Goal: Information Seeking & Learning: Find specific fact

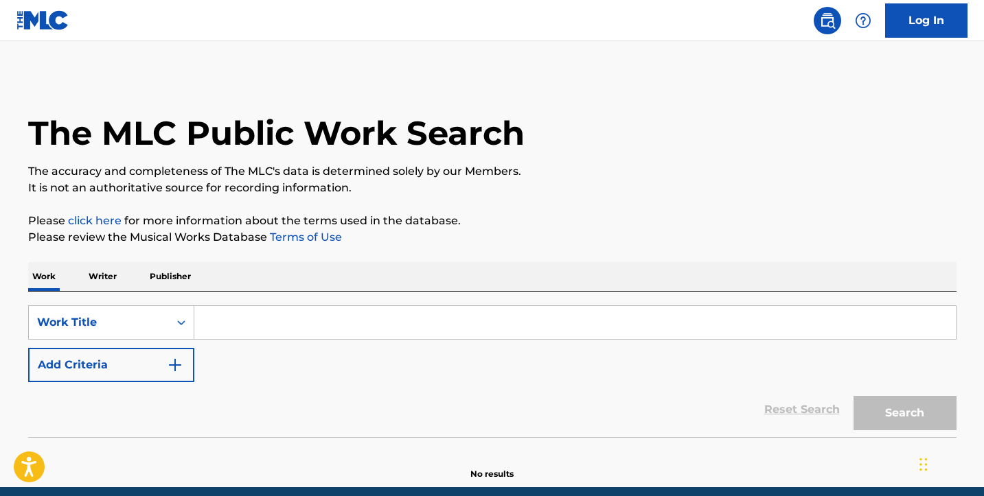
click at [225, 328] on input "Search Form" at bounding box center [575, 322] width 762 height 33
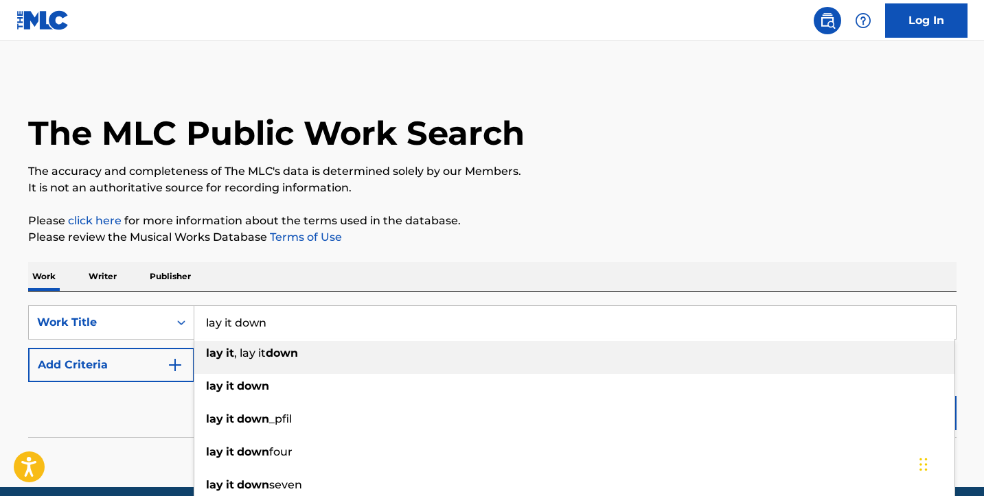
click at [218, 323] on input "lay it down" at bounding box center [575, 322] width 762 height 33
type input "lay it down"
click at [173, 320] on div "Work Title" at bounding box center [111, 323] width 166 height 34
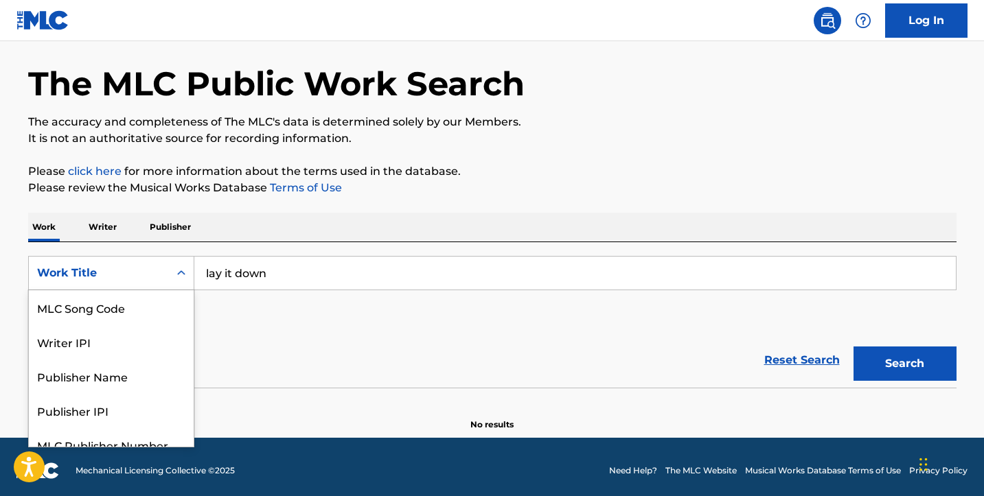
scroll to position [50, 0]
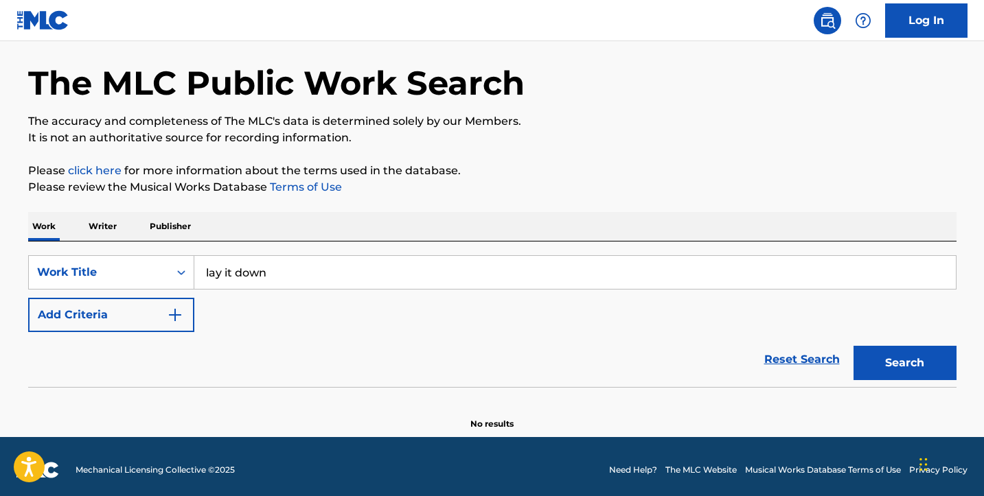
click at [245, 316] on div "SearchWithCriteriac900a38a-5fd8-4c7b-94ba-42022cc2971f Work Title lay it down A…" at bounding box center [492, 293] width 928 height 77
click at [163, 309] on button "Add Criteria" at bounding box center [111, 315] width 166 height 34
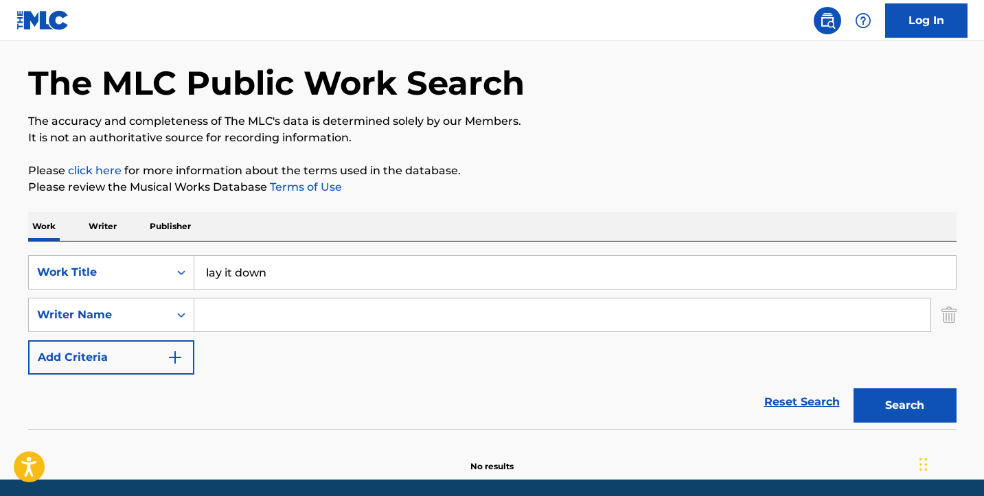
click at [229, 312] on input "Search Form" at bounding box center [562, 315] width 736 height 33
paste input "[PERSON_NAME]"
type input "[PERSON_NAME]"
click at [919, 396] on button "Search" at bounding box center [905, 406] width 103 height 34
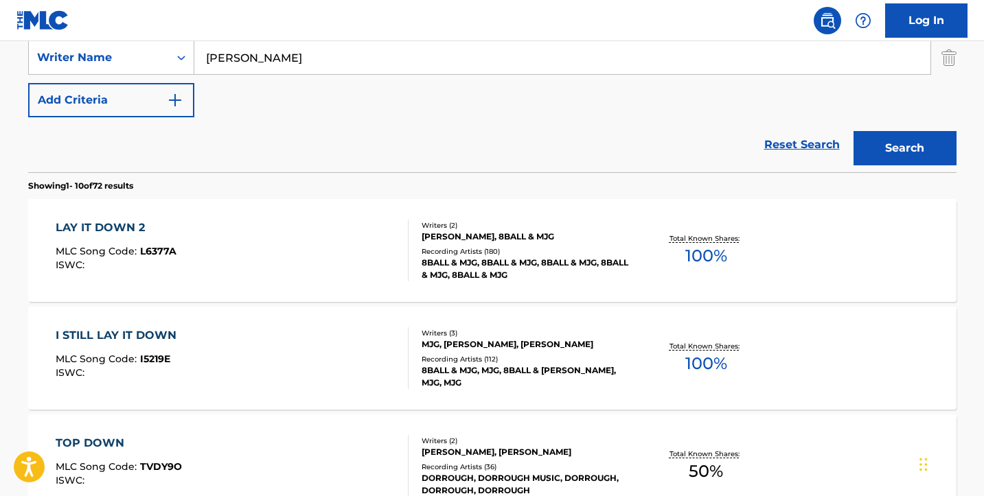
scroll to position [286, 0]
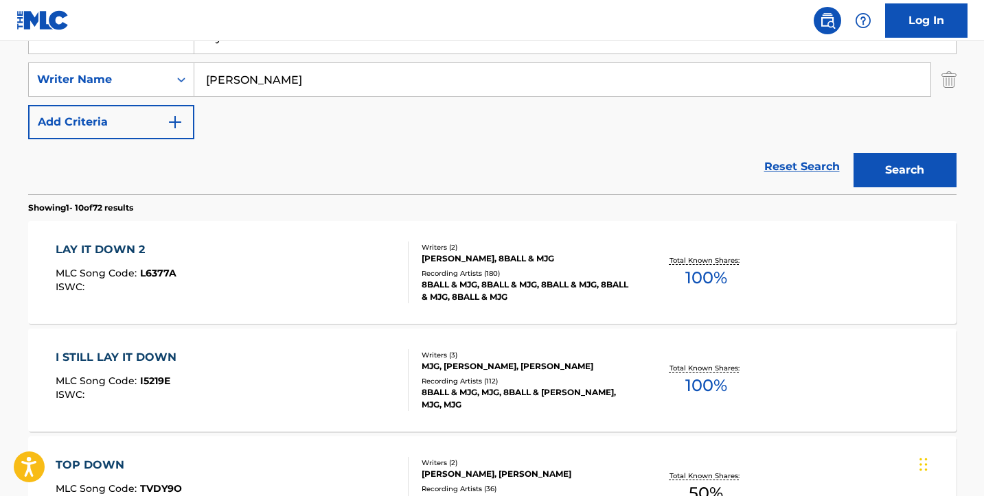
click at [257, 258] on div "LAY IT DOWN 2 MLC Song Code : L6377A ISWC :" at bounding box center [232, 273] width 353 height 62
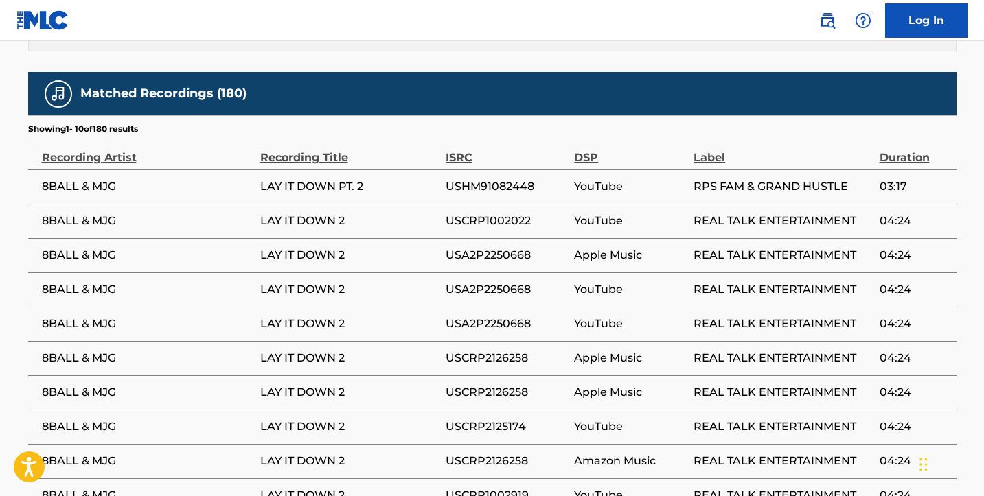
scroll to position [760, 0]
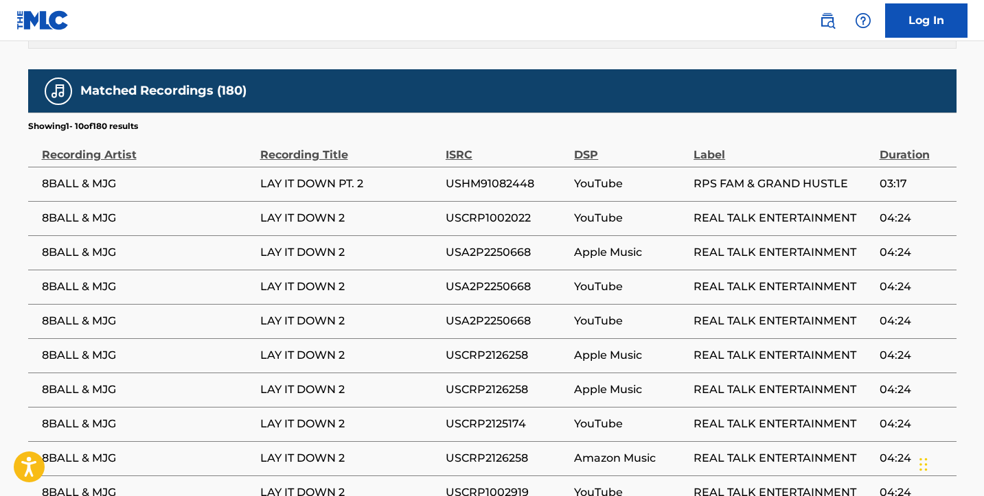
click at [104, 214] on span "8BALL & MJG" at bounding box center [148, 218] width 212 height 16
click at [136, 214] on span "8BALL & MJG" at bounding box center [148, 218] width 212 height 16
click at [297, 216] on span "LAY IT DOWN 2" at bounding box center [349, 218] width 179 height 16
click at [62, 221] on span "8BALL & MJG" at bounding box center [148, 218] width 212 height 16
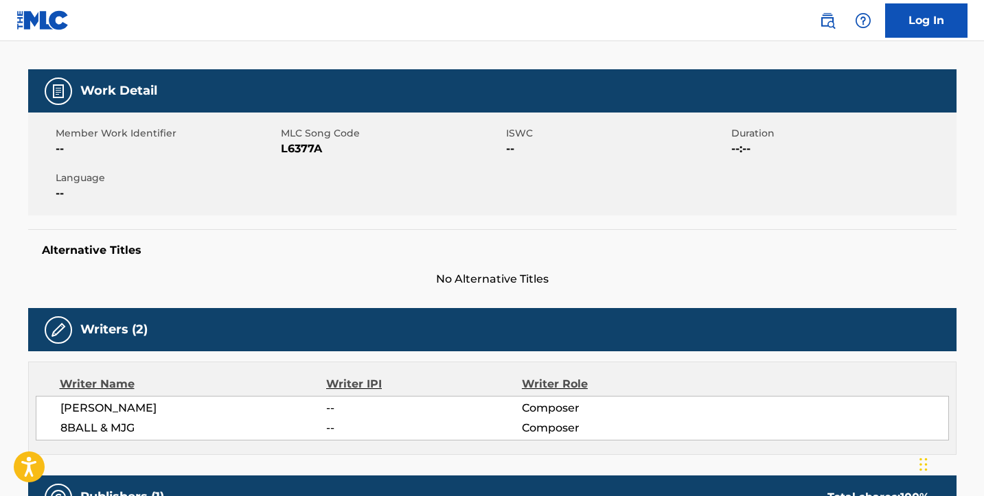
scroll to position [180, 0]
